Goal: Information Seeking & Learning: Learn about a topic

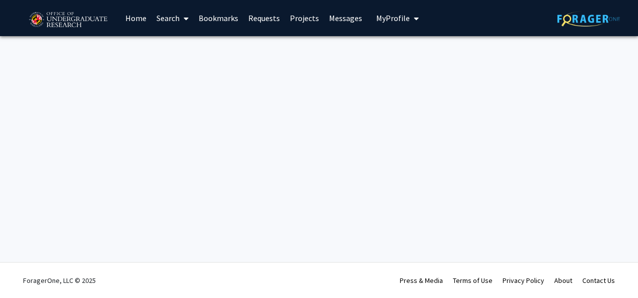
click at [184, 16] on icon at bounding box center [185, 19] width 5 height 8
click at [176, 16] on link "Search" at bounding box center [172, 18] width 42 height 35
click at [187, 41] on span "Faculty/Staff" at bounding box center [188, 46] width 74 height 20
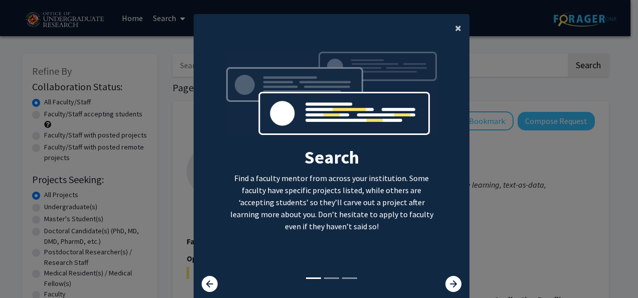
click at [455, 27] on span "×" at bounding box center [458, 28] width 7 height 16
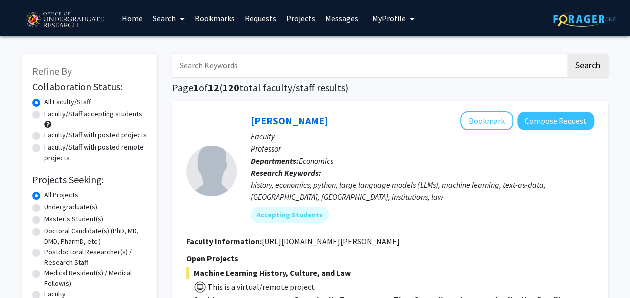
click at [325, 63] on input "Search Keywords" at bounding box center [369, 65] width 394 height 23
type input "genetics"
click at [567, 54] on button "Search" at bounding box center [587, 65] width 41 height 23
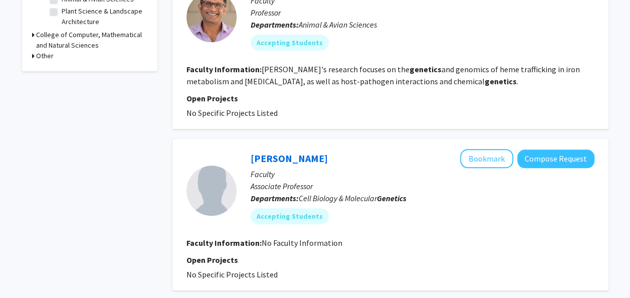
scroll to position [369, 0]
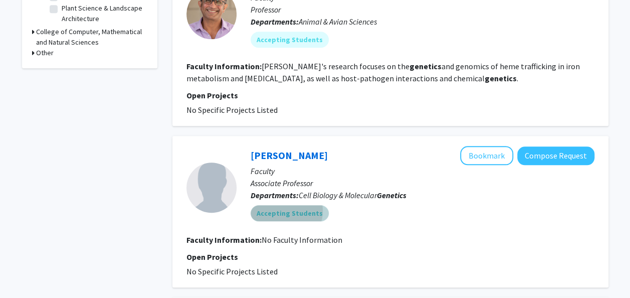
click at [282, 211] on mat-chip "Accepting Students" at bounding box center [290, 213] width 78 height 16
click at [287, 212] on mat-chip "Accepting Students" at bounding box center [290, 213] width 78 height 16
click at [300, 216] on mat-chip "Accepting Students" at bounding box center [290, 213] width 78 height 16
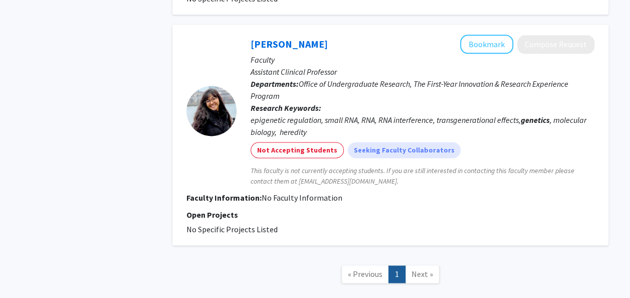
scroll to position [645, 0]
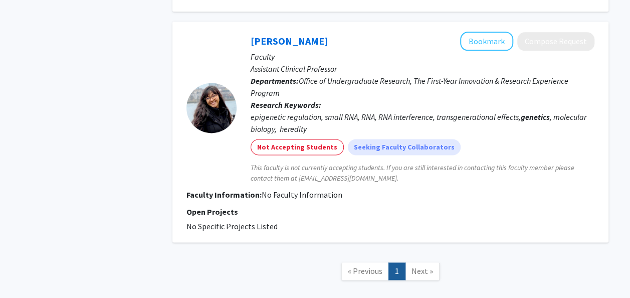
click at [426, 271] on span "Next »" at bounding box center [423, 271] width 22 height 10
drag, startPoint x: 422, startPoint y: 272, endPoint x: 396, endPoint y: 274, distance: 26.1
click at [396, 274] on ul "« Previous 1 Next »" at bounding box center [390, 271] width 98 height 18
drag, startPoint x: 396, startPoint y: 274, endPoint x: 417, endPoint y: 271, distance: 20.8
click at [417, 271] on span "Next »" at bounding box center [423, 271] width 22 height 10
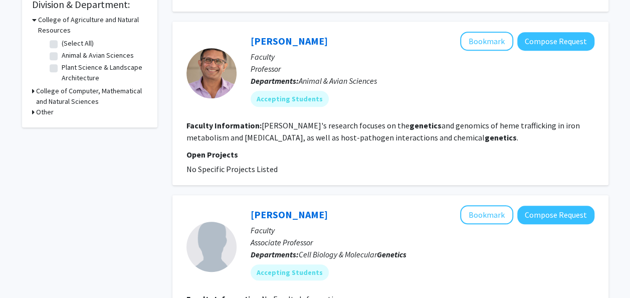
scroll to position [310, 0]
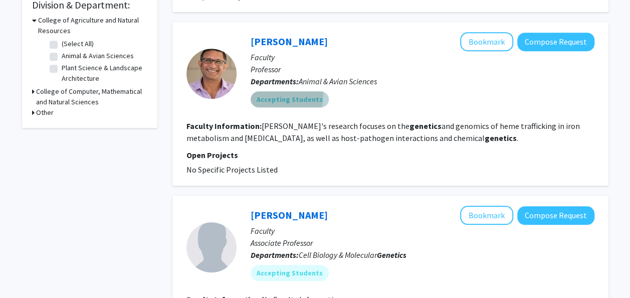
click at [277, 95] on mat-chip "Accepting Students" at bounding box center [290, 99] width 78 height 16
click at [299, 100] on mat-chip "Accepting Students" at bounding box center [290, 99] width 78 height 16
click at [270, 38] on link "[PERSON_NAME]" at bounding box center [289, 41] width 77 height 13
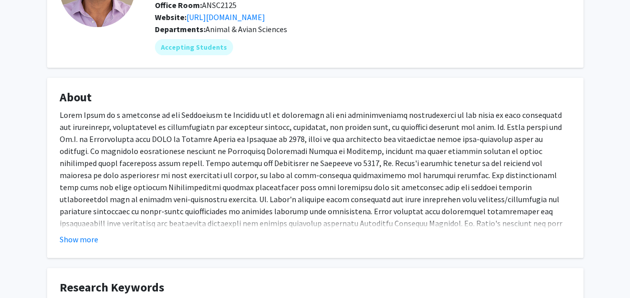
scroll to position [114, 0]
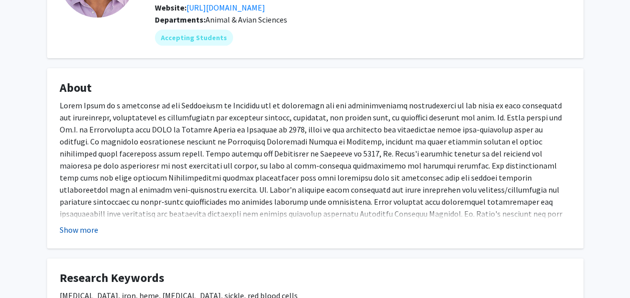
click at [84, 233] on button "Show more" at bounding box center [79, 230] width 39 height 12
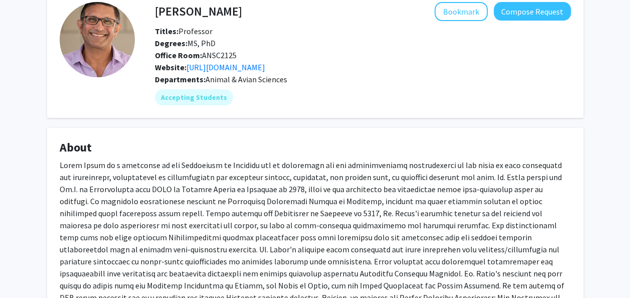
scroll to position [0, 0]
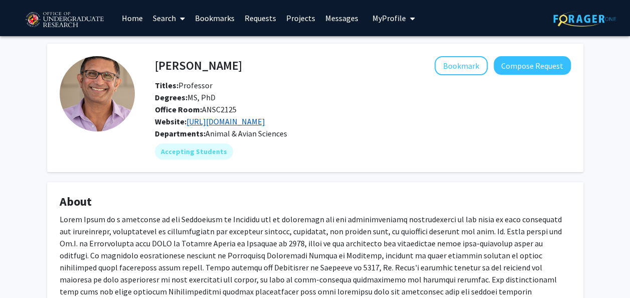
click at [250, 123] on link "[URL][DOMAIN_NAME]" at bounding box center [225, 121] width 79 height 10
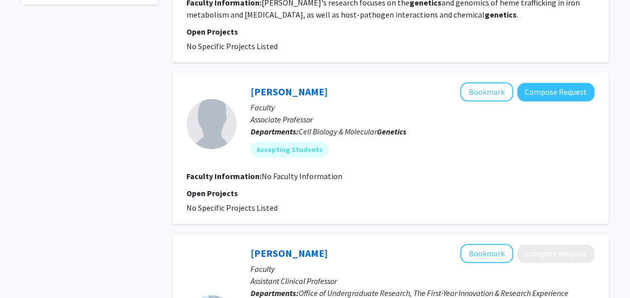
scroll to position [407, 0]
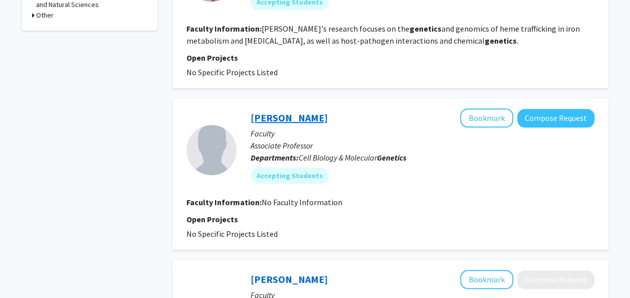
click at [282, 120] on link "[PERSON_NAME]" at bounding box center [289, 117] width 77 height 13
